Goal: Task Accomplishment & Management: Manage account settings

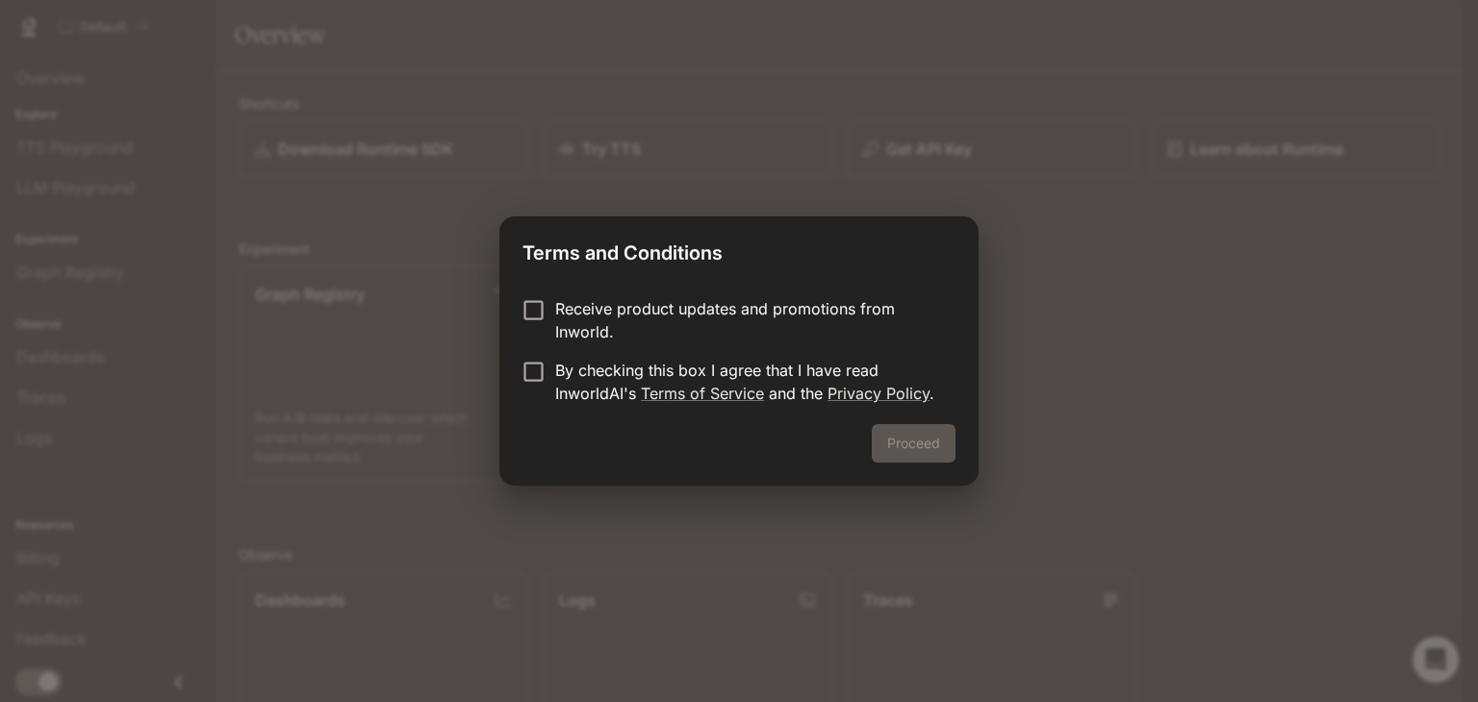
click at [564, 363] on p "By checking this box I agree that I have read InworldAI's Terms of Service and …" at bounding box center [747, 382] width 385 height 46
click at [906, 443] on button "Proceed" at bounding box center [914, 443] width 84 height 38
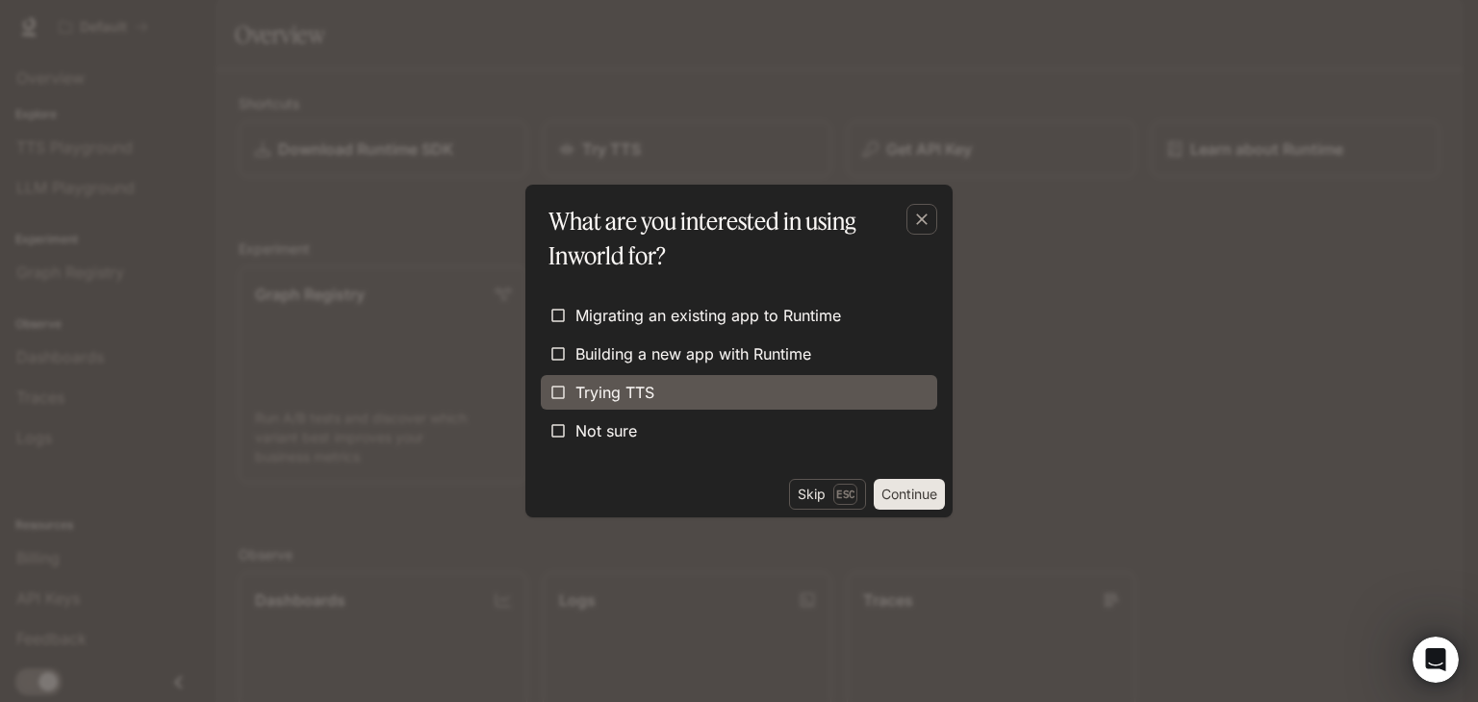
click at [750, 390] on label "Trying TTS" at bounding box center [739, 392] width 396 height 35
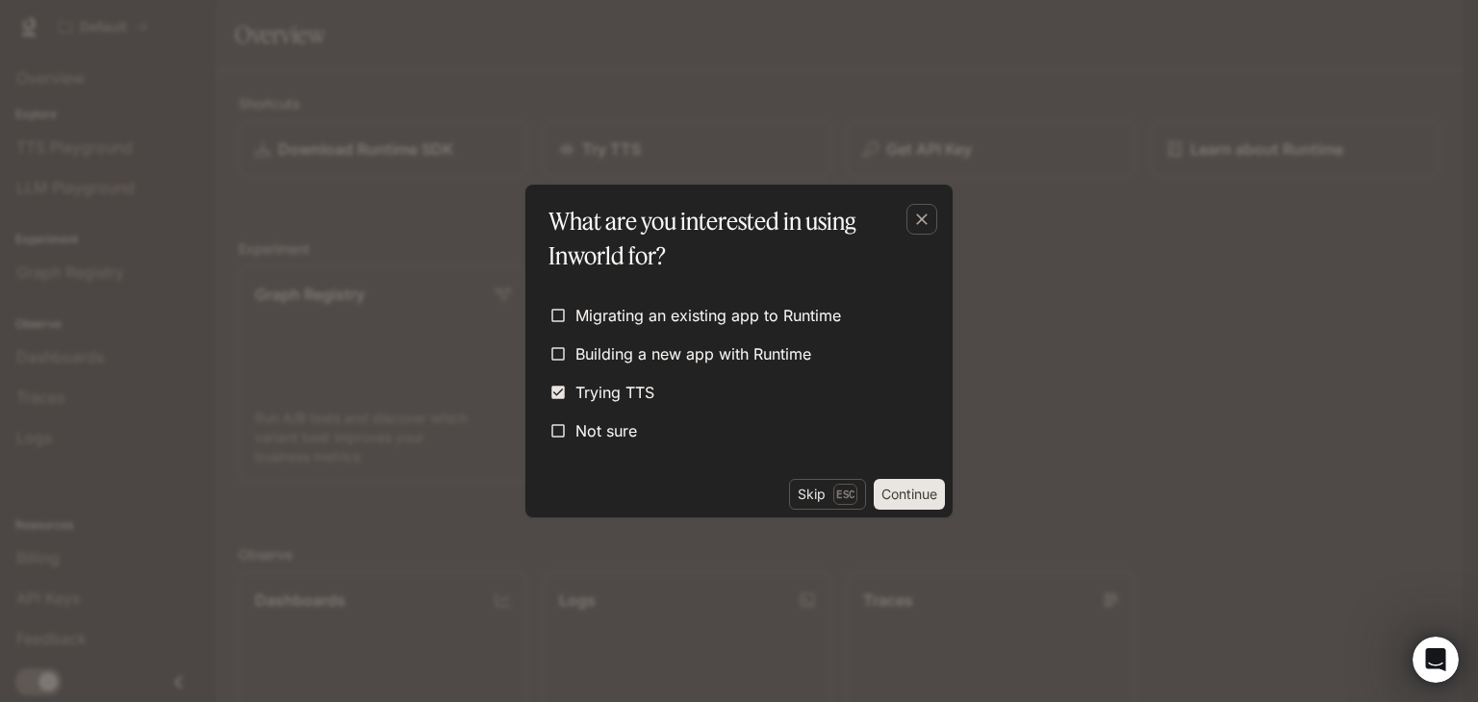
click at [920, 495] on button "Continue" at bounding box center [909, 494] width 71 height 31
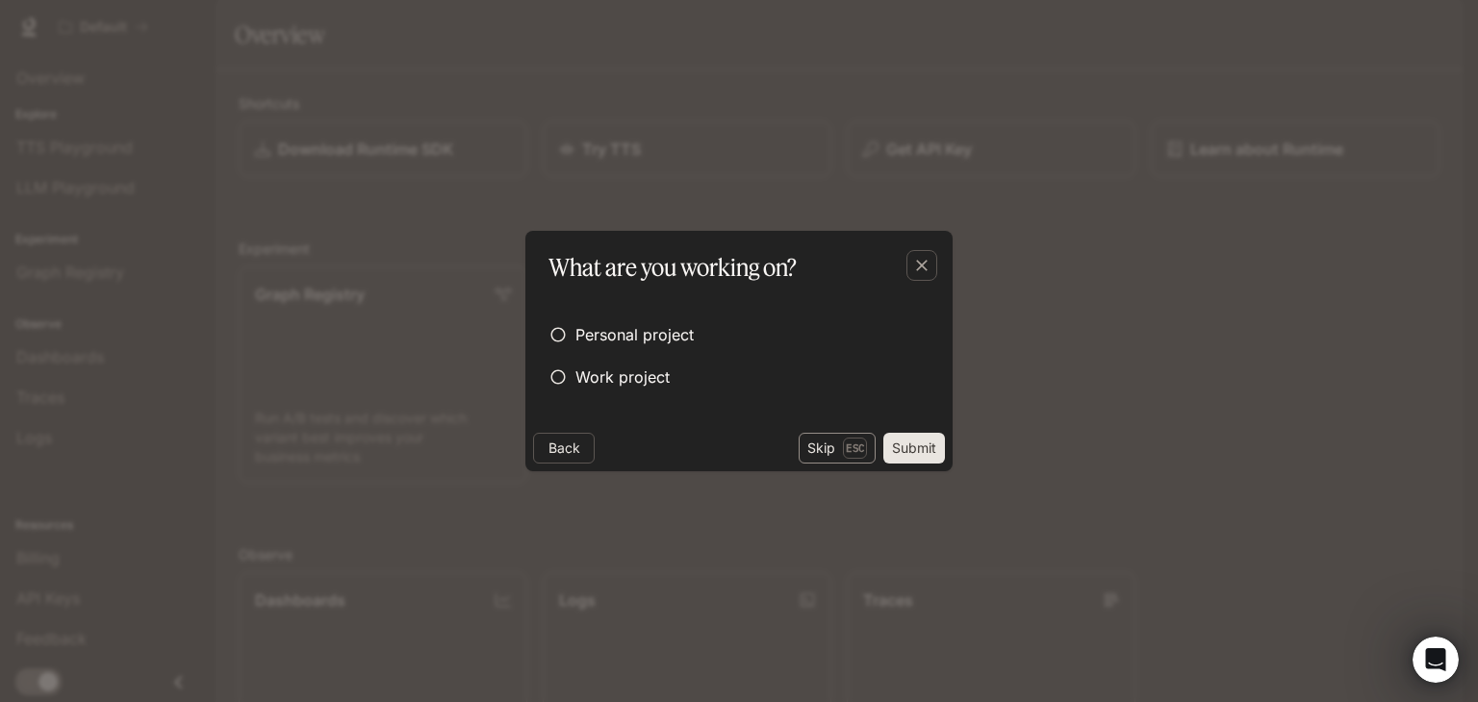
click at [855, 452] on p "Esc" at bounding box center [855, 448] width 24 height 21
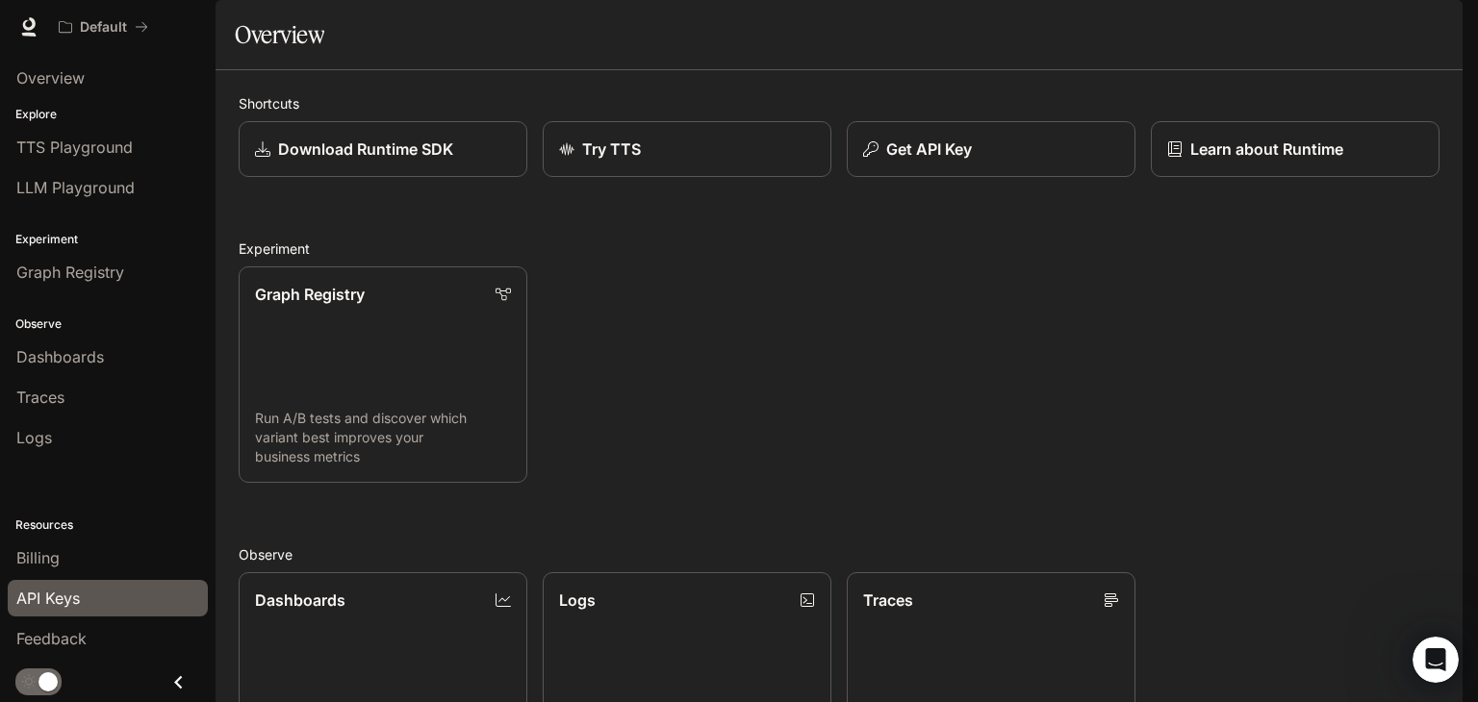
click at [79, 604] on span "API Keys" at bounding box center [47, 598] width 63 height 23
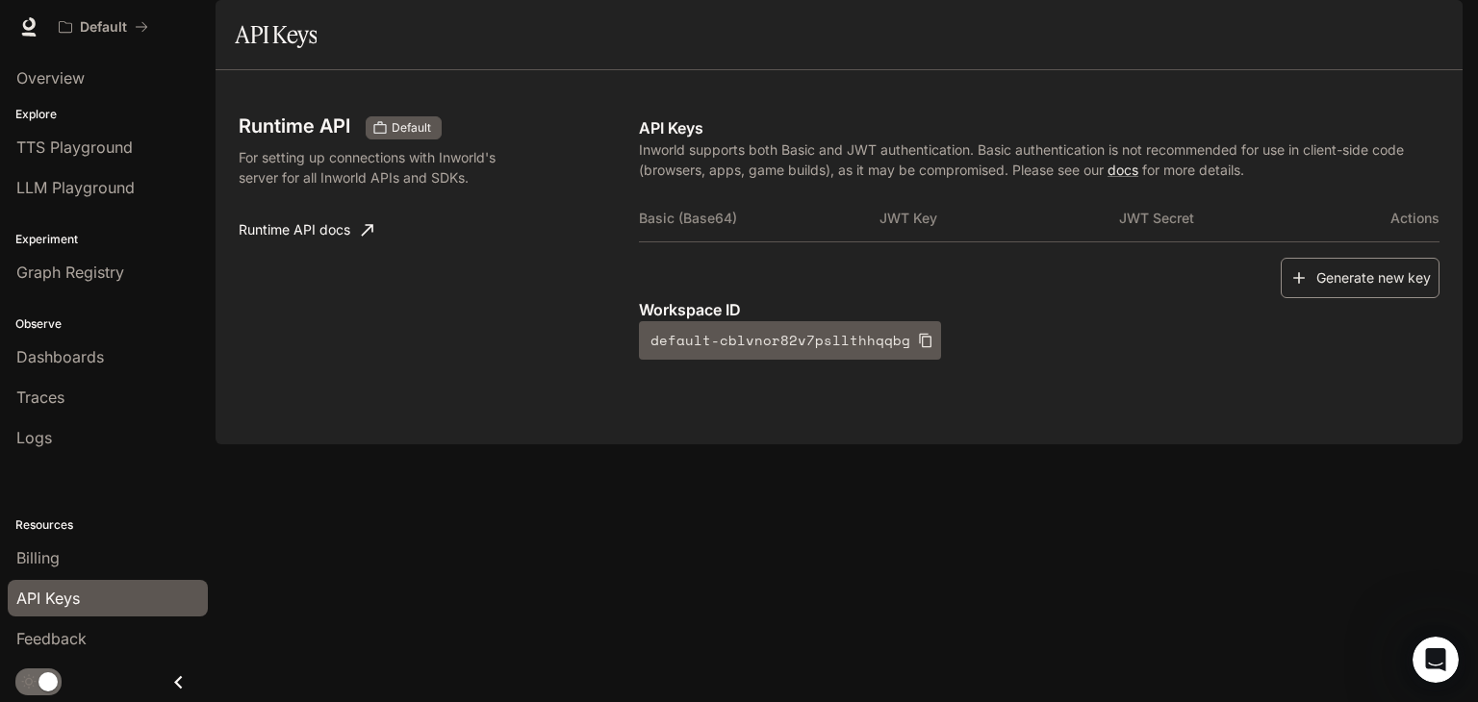
click at [1375, 299] on button "Generate new key" at bounding box center [1359, 278] width 159 height 41
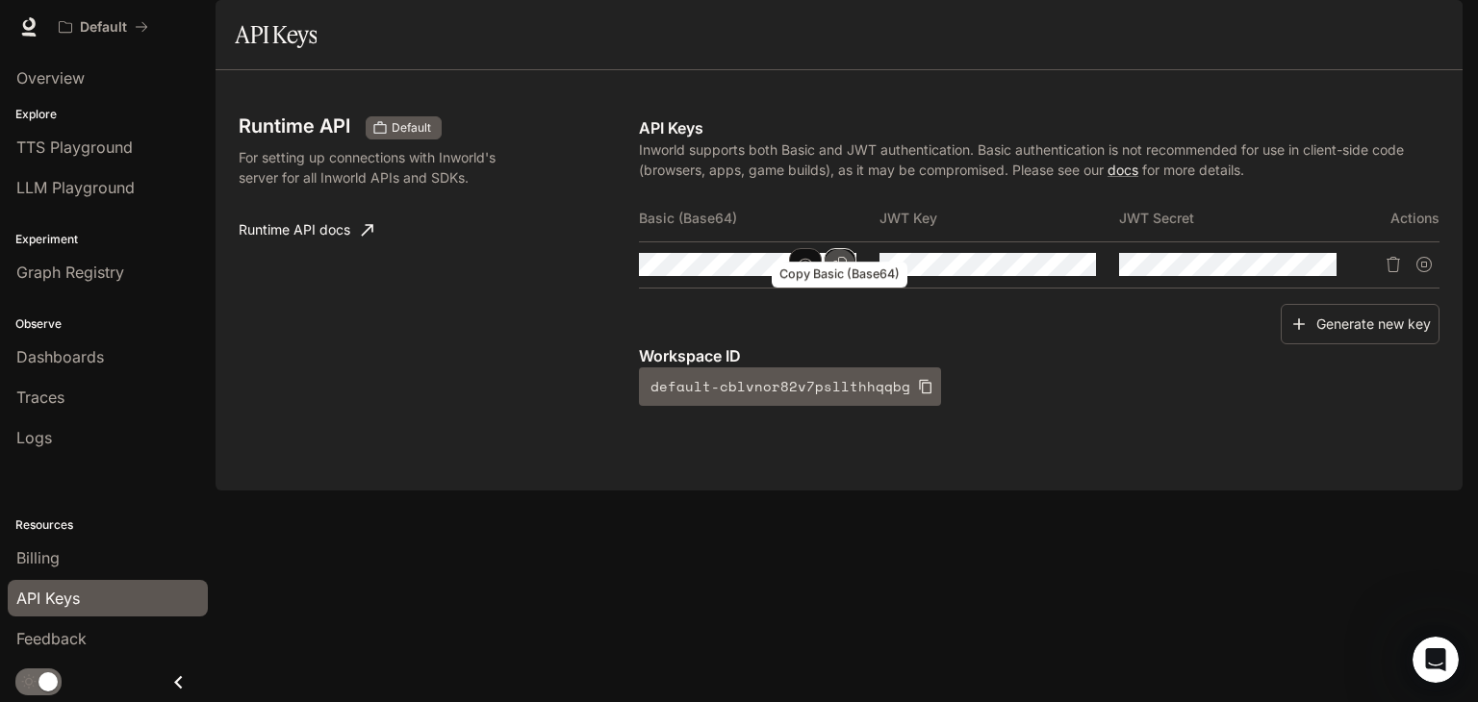
click at [843, 272] on icon "Copy Basic (Base64)" at bounding box center [839, 264] width 15 height 15
click at [805, 270] on icon "button" at bounding box center [805, 265] width 15 height 12
click at [0, 0] on icon "Copy Basic (Base64)" at bounding box center [0, 0] width 0 height 0
click at [0, 0] on button "Copy Basic (Base64)" at bounding box center [0, 0] width 0 height 0
click at [1397, 272] on icon "Delete API key" at bounding box center [1392, 264] width 15 height 15
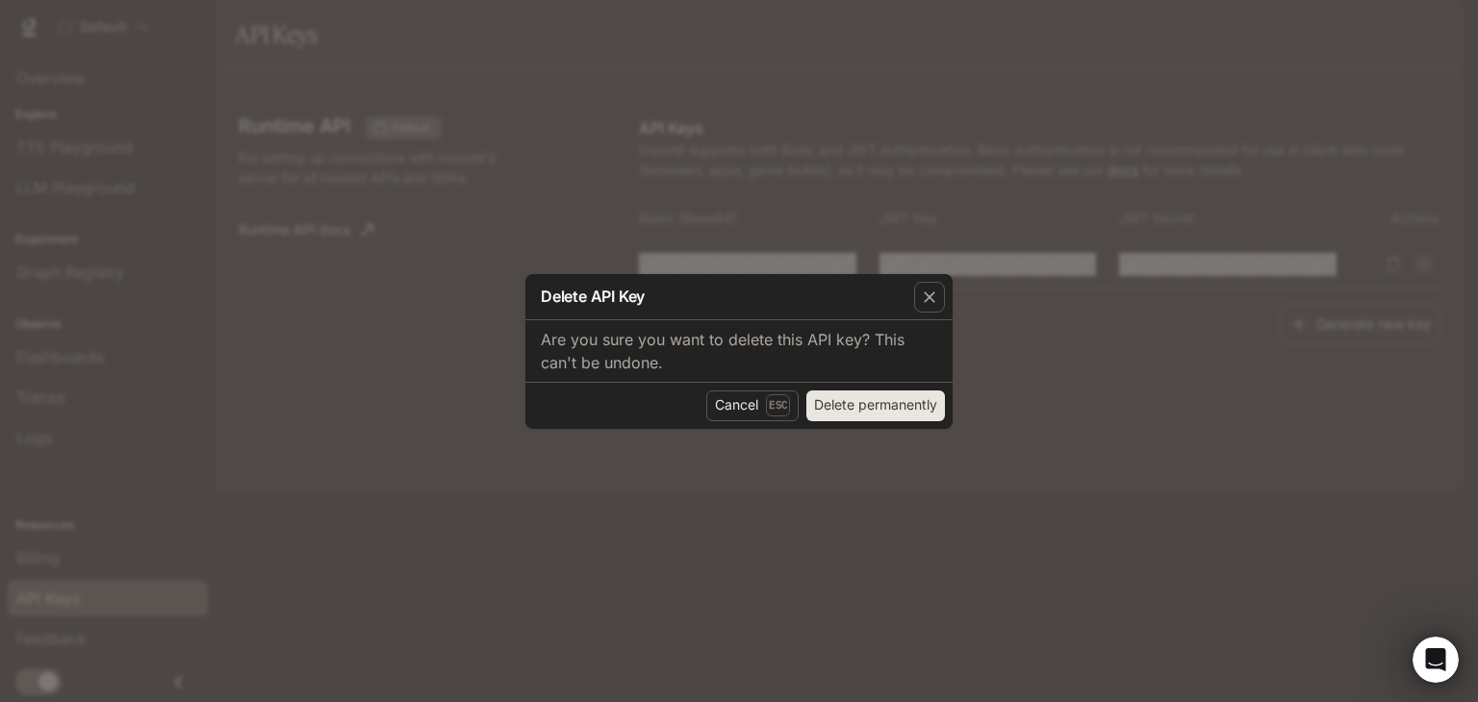
click at [910, 401] on button "Delete permanently" at bounding box center [875, 406] width 139 height 31
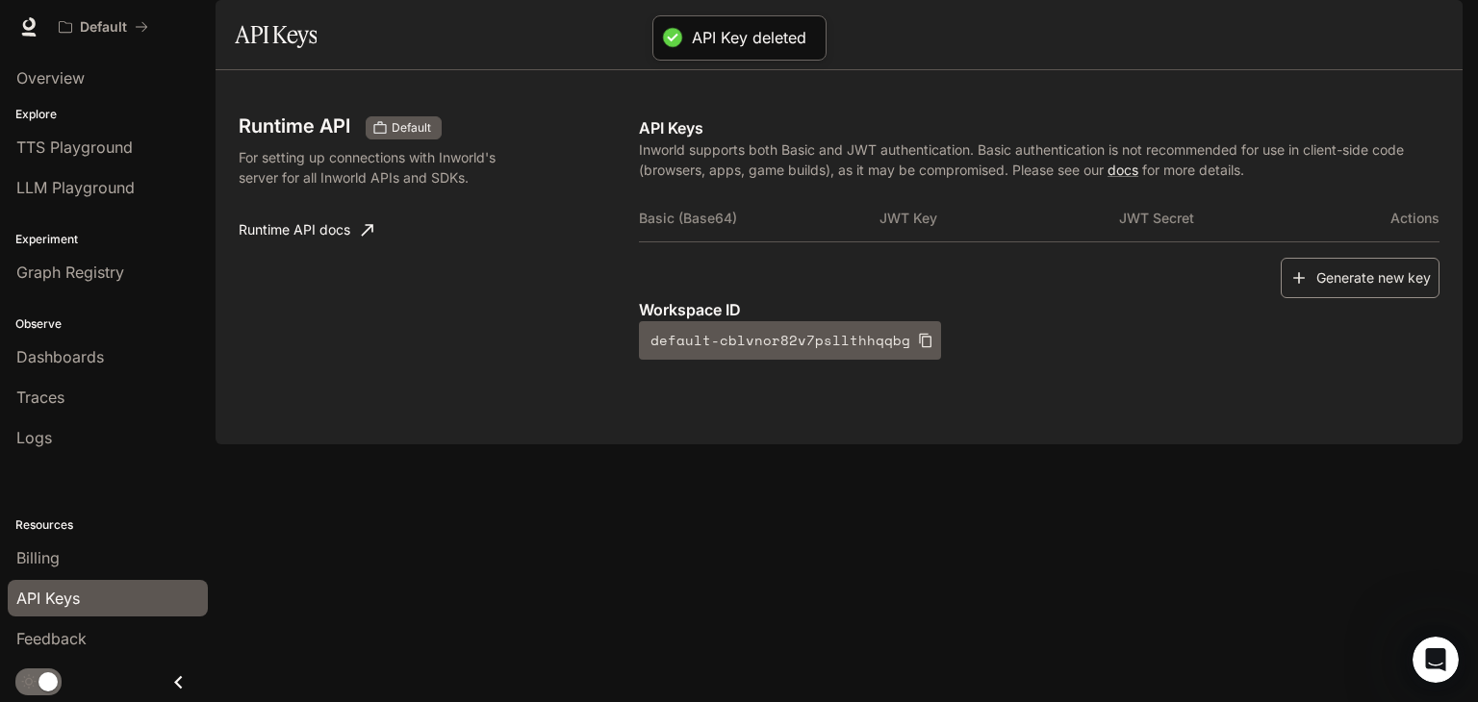
click at [1385, 299] on button "Generate new key" at bounding box center [1359, 278] width 159 height 41
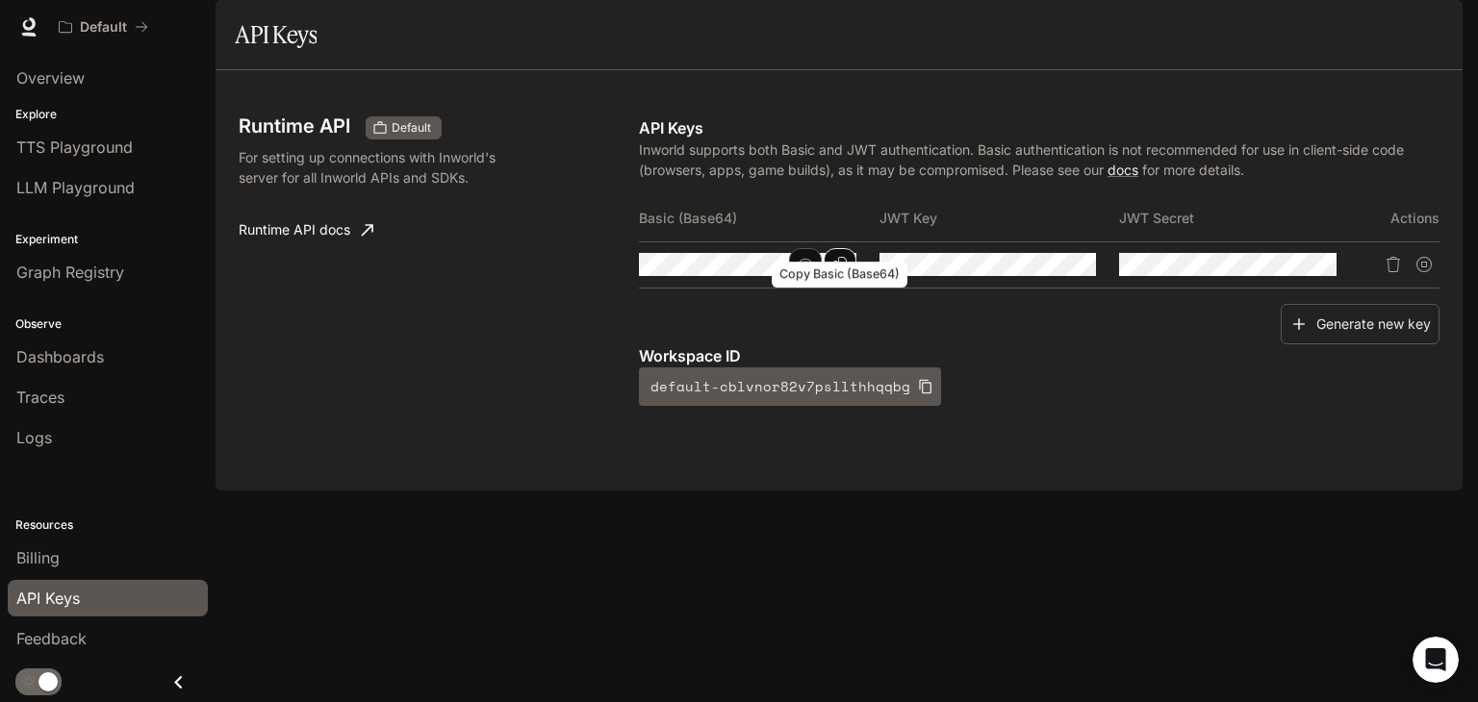
click at [843, 272] on icon "Copy Basic (Base64)" at bounding box center [839, 264] width 15 height 15
